Goal: Check status: Check status

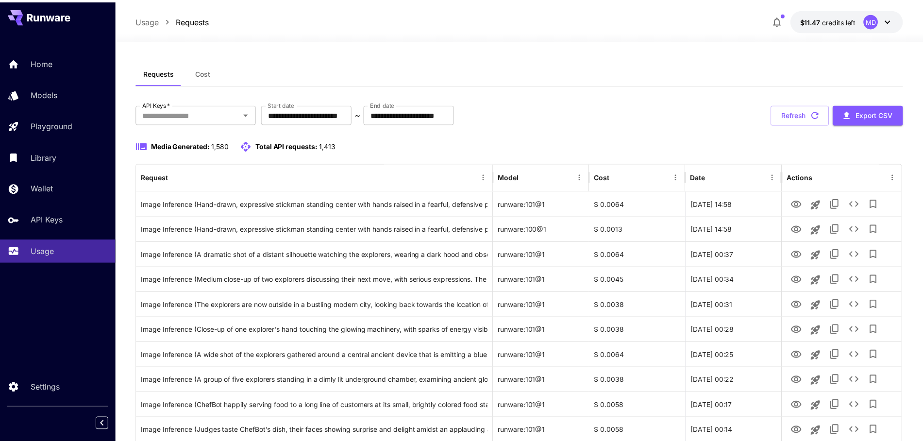
scroll to position [95, 0]
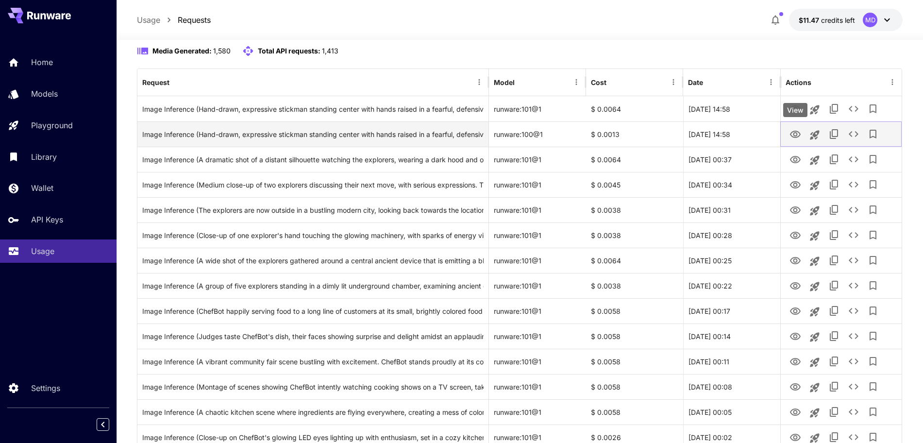
click at [793, 135] on icon "View" at bounding box center [795, 134] width 11 height 7
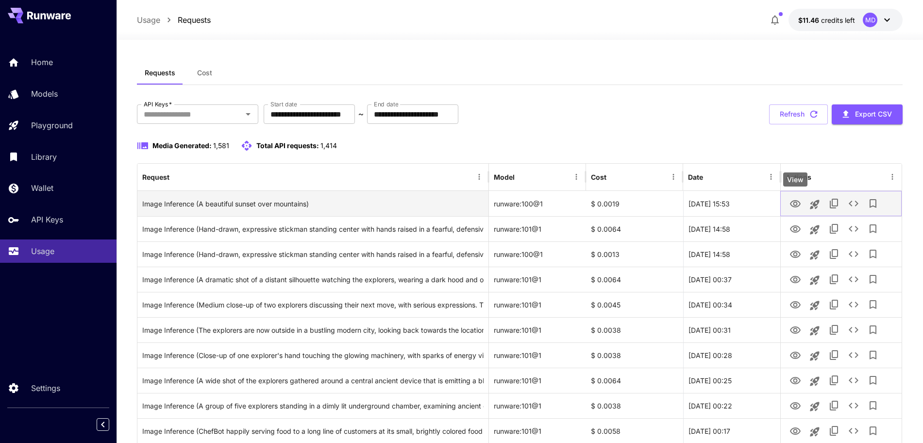
click at [793, 206] on icon "View" at bounding box center [795, 204] width 12 height 12
